Goal: Transaction & Acquisition: Purchase product/service

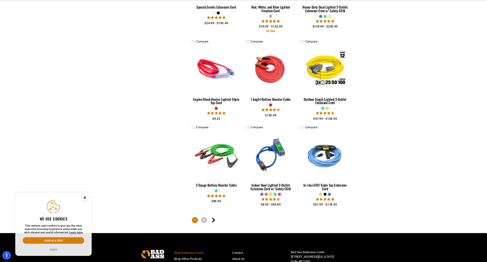
scroll to position [1238, 0]
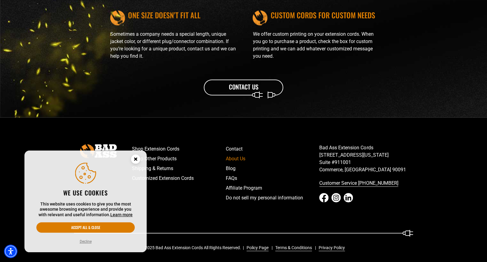
scroll to position [723, 0]
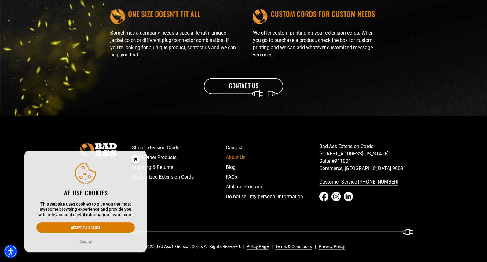
click at [136, 160] on icon "Close this option" at bounding box center [135, 159] width 2 height 2
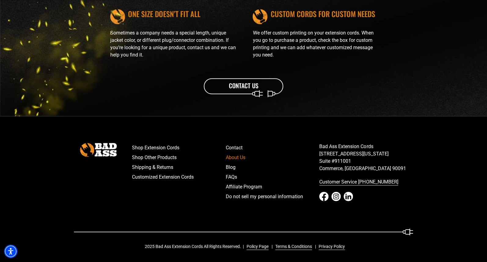
click at [325, 147] on p "Bad Ass Extension Cords 5670 East Washington Blvd. Suite #911001 Commerce, CA 9…" at bounding box center [366, 157] width 94 height 29
drag, startPoint x: 325, startPoint y: 147, endPoint x: 402, endPoint y: 149, distance: 76.4
click at [402, 149] on p "Bad Ass Extension Cords 5670 East Washington Blvd. Suite #911001 Commerce, CA 9…" at bounding box center [366, 157] width 94 height 29
click at [352, 145] on p "Bad Ass Extension Cords 5670 East Washington Blvd. Suite #911001 Commerce, CA 9…" at bounding box center [366, 157] width 94 height 29
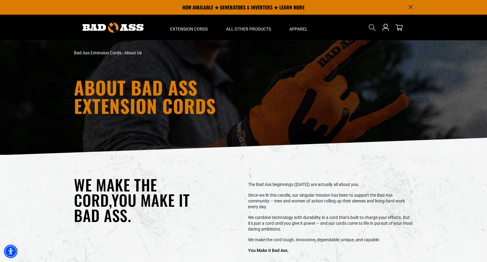
scroll to position [0, 0]
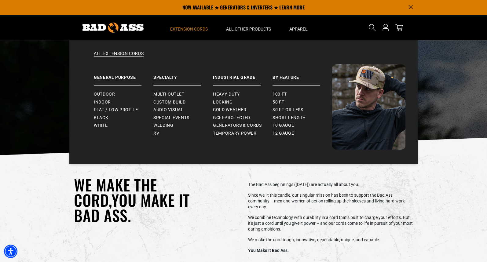
click at [199, 31] on span "Extension Cords" at bounding box center [189, 28] width 38 height 5
drag, startPoint x: 155, startPoint y: 134, endPoint x: 119, endPoint y: 99, distance: 49.4
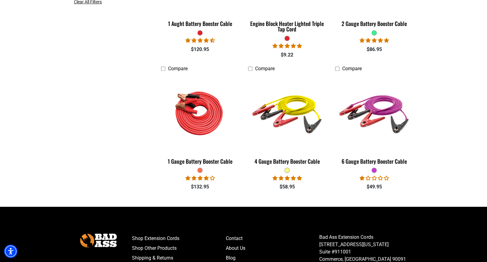
scroll to position [250, 0]
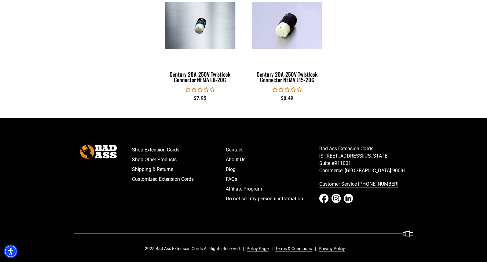
scroll to position [982, 0]
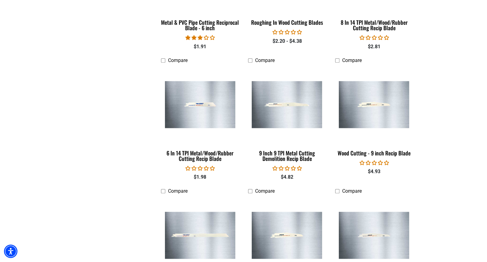
scroll to position [250, 0]
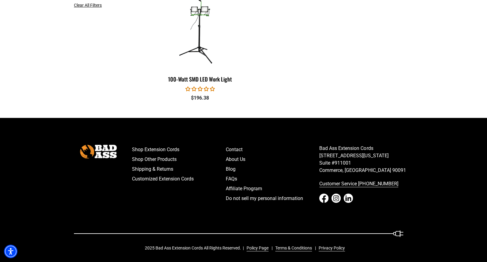
scroll to position [195, 0]
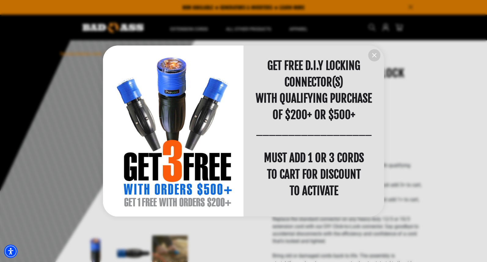
click at [452, 107] on div at bounding box center [243, 131] width 487 height 262
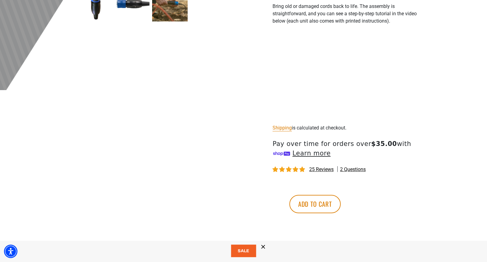
scroll to position [250, 0]
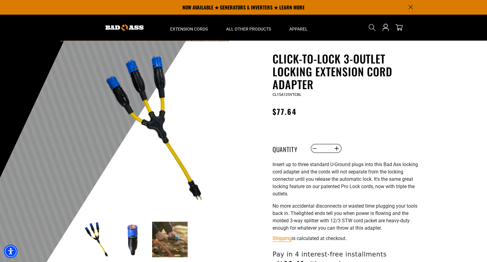
scroll to position [13, 0]
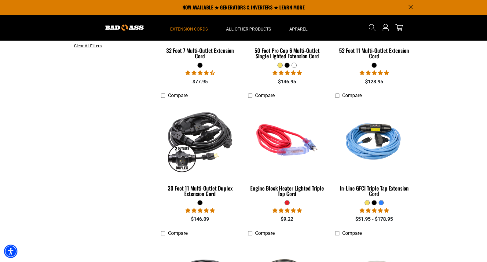
scroll to position [108, 0]
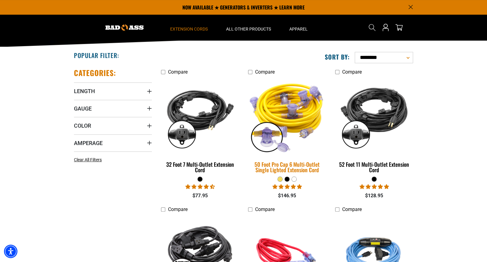
click at [294, 105] on img at bounding box center [286, 116] width 85 height 78
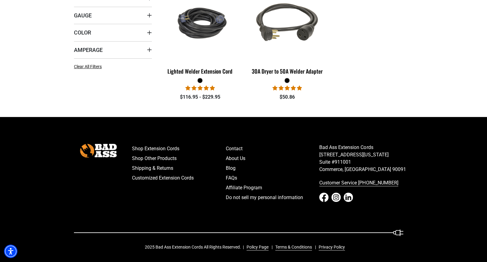
scroll to position [202, 0]
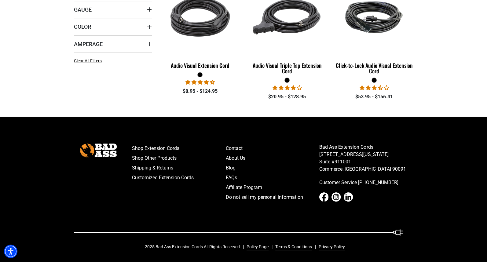
scroll to position [207, 0]
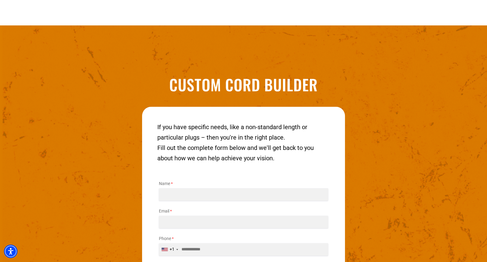
scroll to position [708, 0]
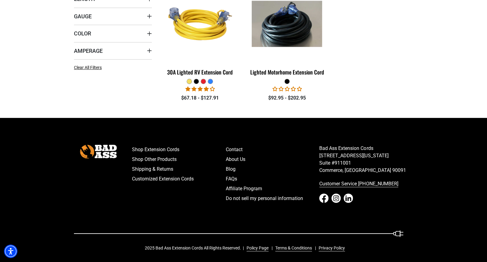
scroll to position [202, 0]
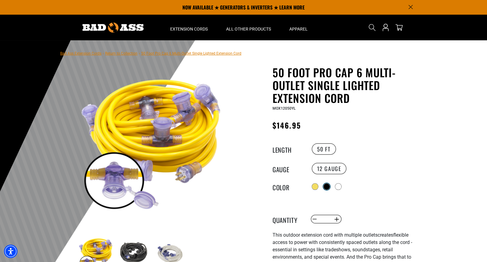
click at [328, 185] on div at bounding box center [326, 187] width 6 height 6
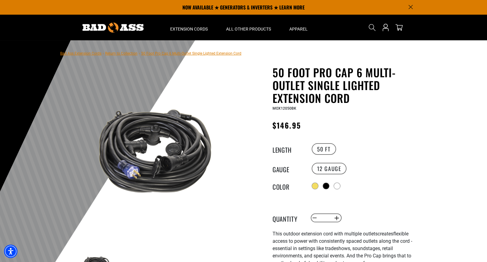
click at [356, 198] on div "50 Foot Pro Cap 6 Multi-Outlet Single Lighted Extension Cord 50 Foot Pro Cap 6 …" at bounding box center [347, 227] width 150 height 323
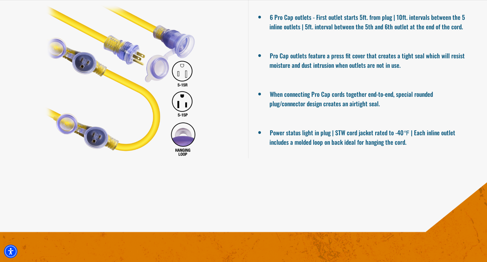
scroll to position [460, 0]
